Goal: Find specific page/section: Find specific page/section

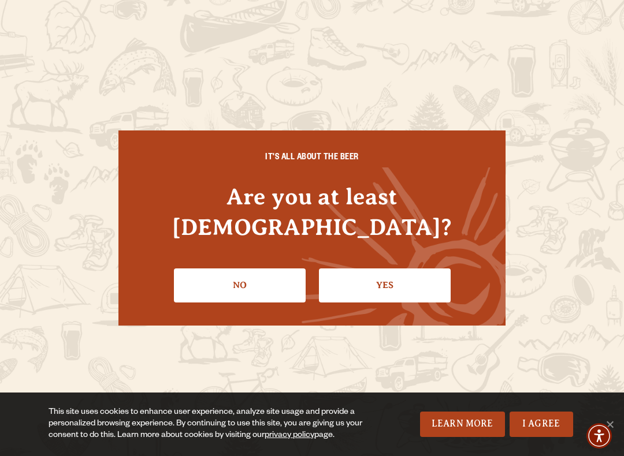
click at [378, 271] on link "Yes" at bounding box center [385, 286] width 132 height 34
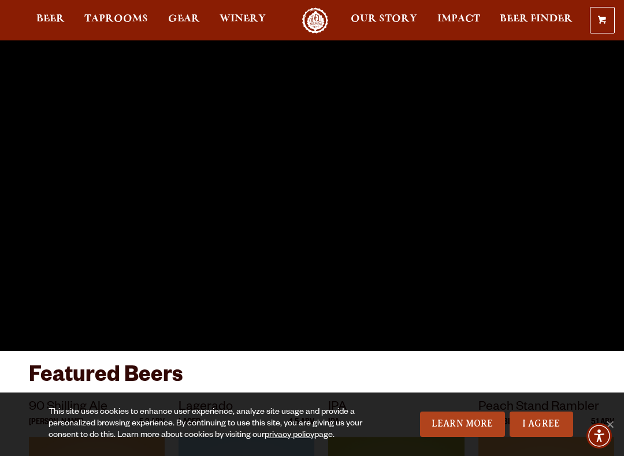
click at [371, 20] on span "Our Story" at bounding box center [384, 18] width 66 height 9
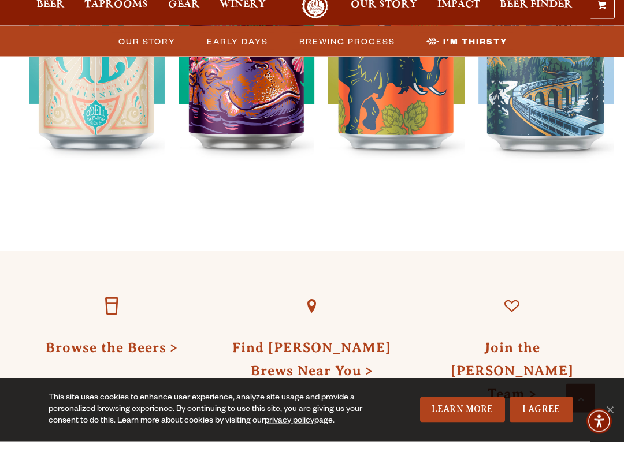
scroll to position [3636, 0]
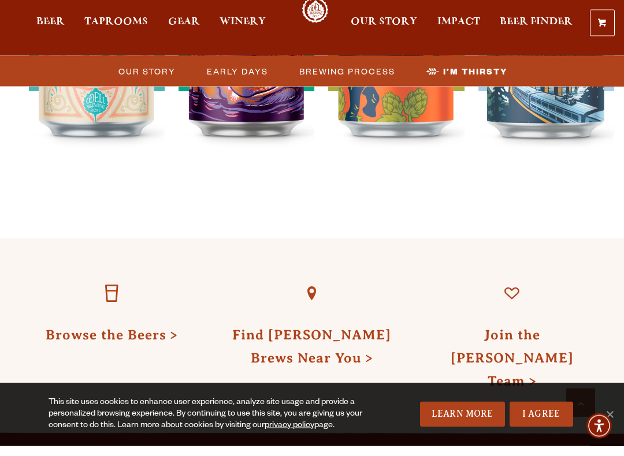
click at [510, 337] on link "Join the [PERSON_NAME] Team" at bounding box center [512, 367] width 123 height 61
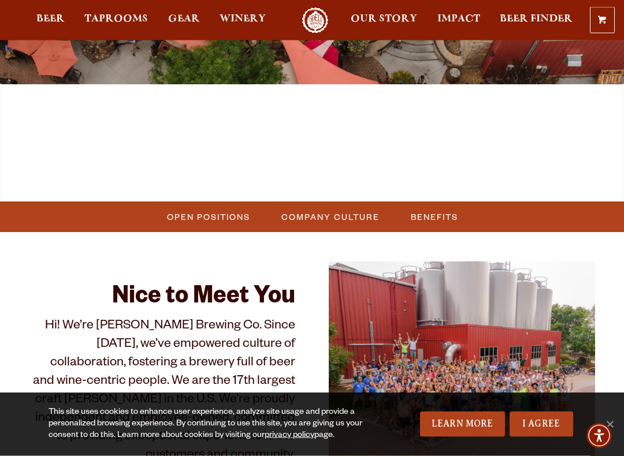
scroll to position [169, 0]
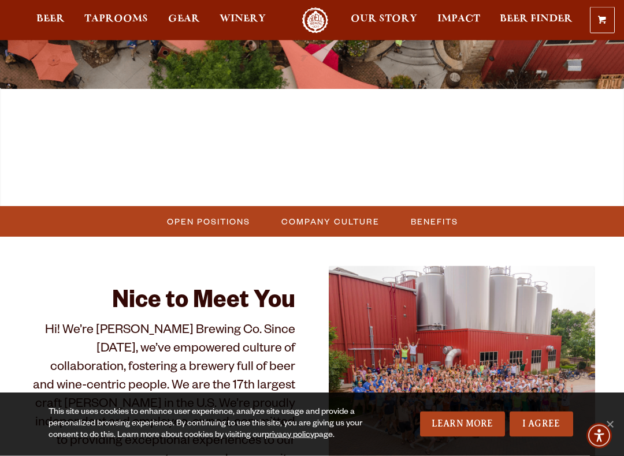
click at [214, 214] on span "Open Positions" at bounding box center [208, 222] width 83 height 17
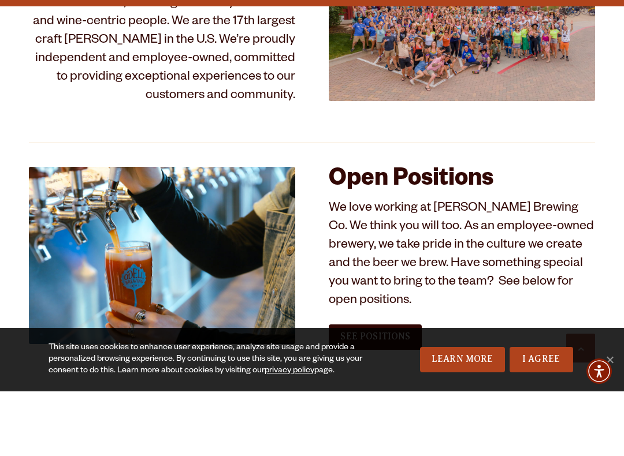
scroll to position [473, 0]
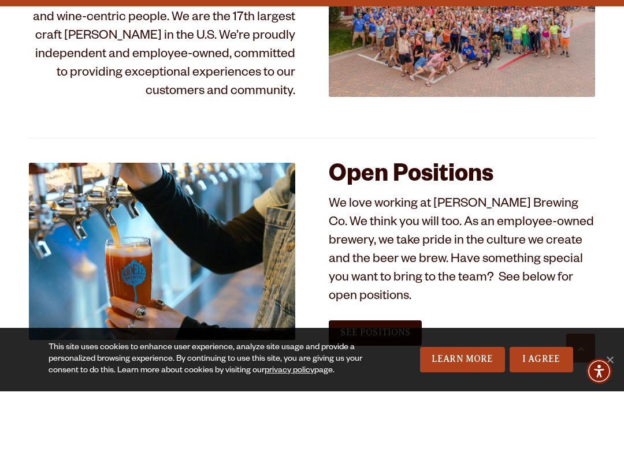
click at [376, 392] on span "See Positions" at bounding box center [375, 397] width 70 height 10
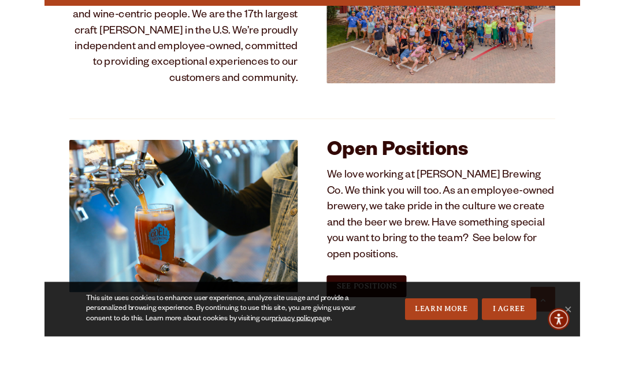
scroll to position [537, 0]
